Goal: Transaction & Acquisition: Purchase product/service

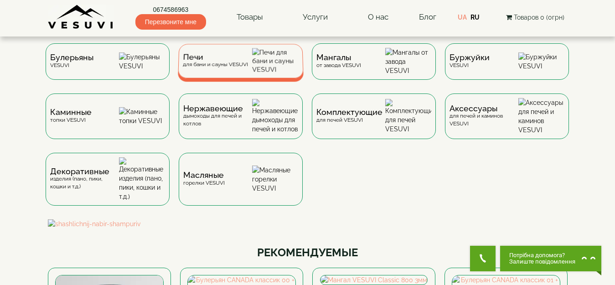
click at [262, 69] on img at bounding box center [275, 61] width 47 height 26
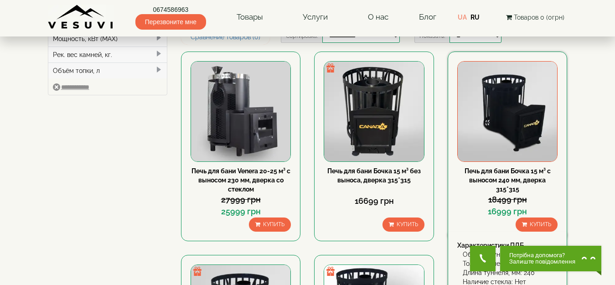
click at [518, 118] on img at bounding box center [507, 111] width 99 height 99
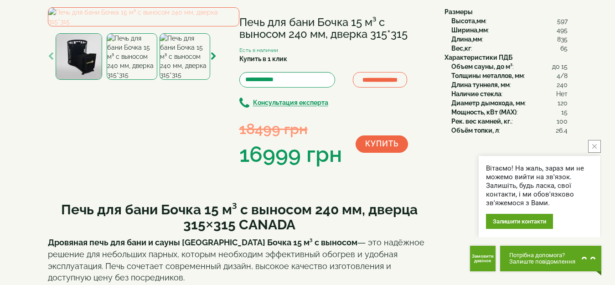
scroll to position [46, 0]
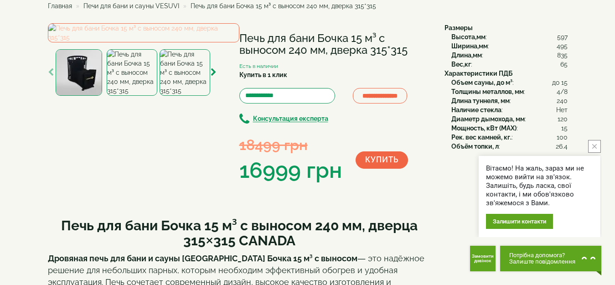
click at [146, 42] on img at bounding box center [144, 32] width 192 height 19
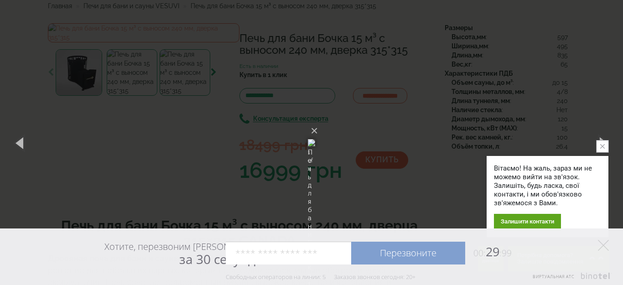
click at [606, 145] on button "close button" at bounding box center [602, 146] width 13 height 13
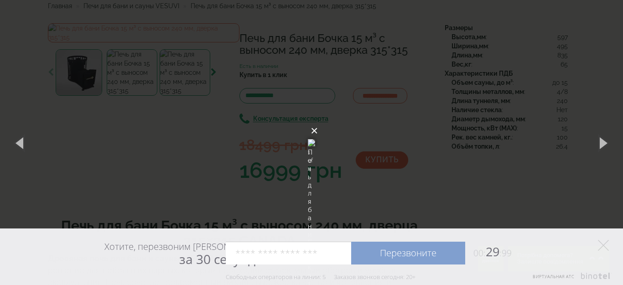
click at [318, 121] on button "×" at bounding box center [314, 131] width 7 height 20
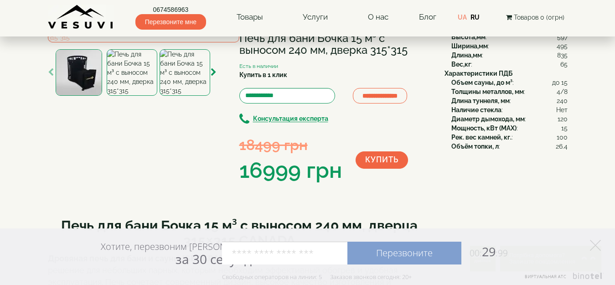
scroll to position [91, 0]
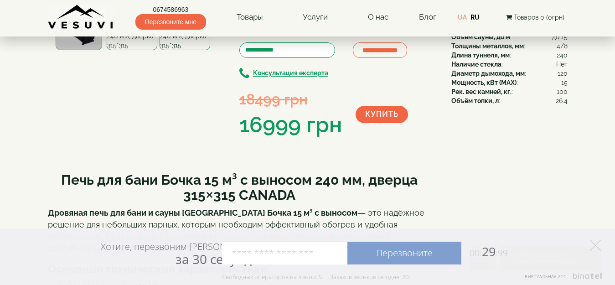
click at [170, 50] on img at bounding box center [185, 27] width 51 height 47
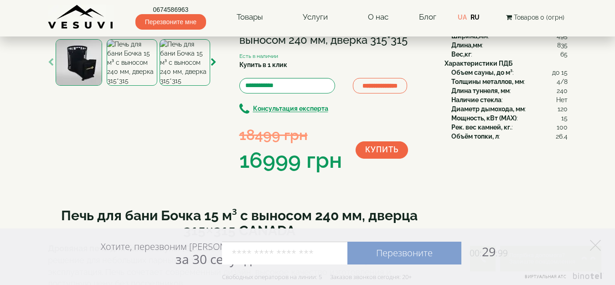
scroll to position [0, 0]
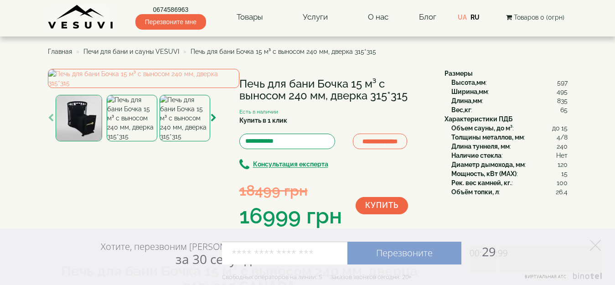
drag, startPoint x: 240, startPoint y: 80, endPoint x: 425, endPoint y: 99, distance: 185.2
click at [425, 99] on h1 "Печь для бани Бочка 15 м³ с выносом 240 мм, дверка 315*315" at bounding box center [335, 90] width 192 height 24
copy h1 "Печь для бани Бочка 15 м³ с выносом 240 мм, дверка 315*315"
